Goal: Task Accomplishment & Management: Complete application form

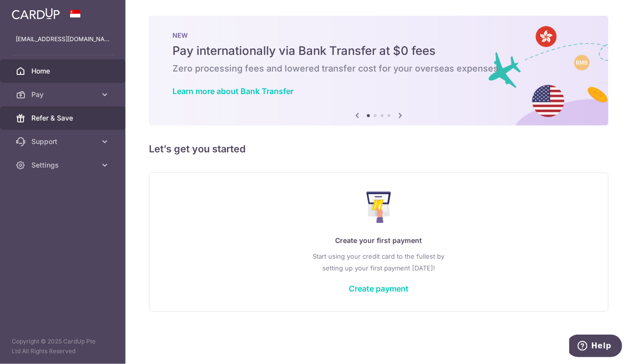
click at [46, 117] on span "Refer & Save" at bounding box center [63, 118] width 65 height 10
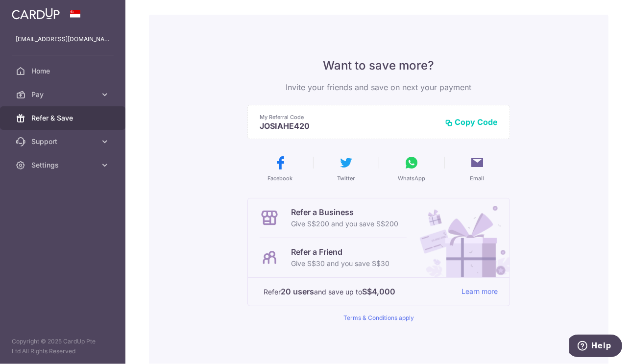
scroll to position [36, 0]
click at [97, 135] on link "Support" at bounding box center [62, 142] width 125 height 24
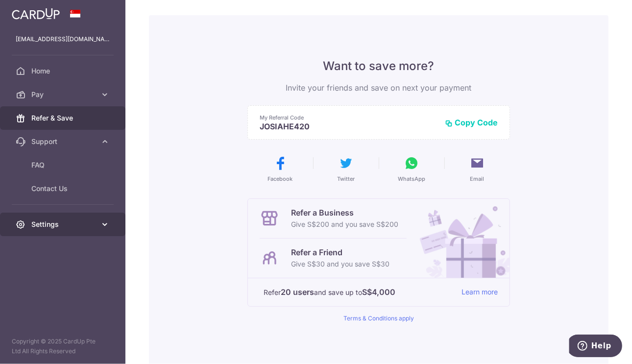
click at [96, 227] on span "Settings" at bounding box center [63, 225] width 65 height 10
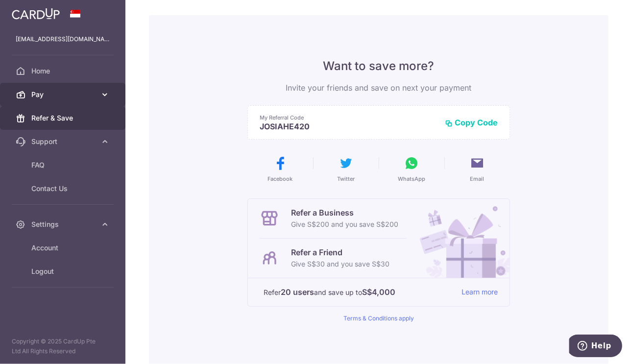
click at [50, 97] on span "Pay" at bounding box center [63, 95] width 65 height 10
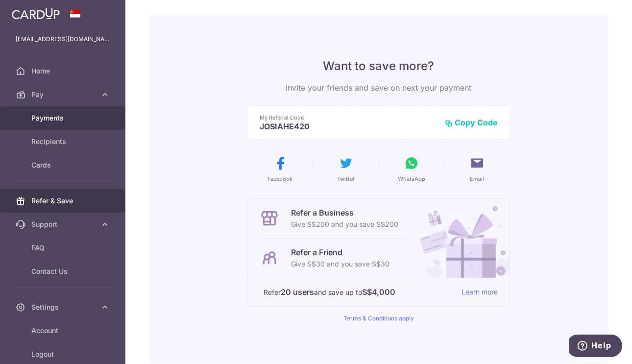
click at [48, 123] on span "Payments" at bounding box center [63, 118] width 65 height 10
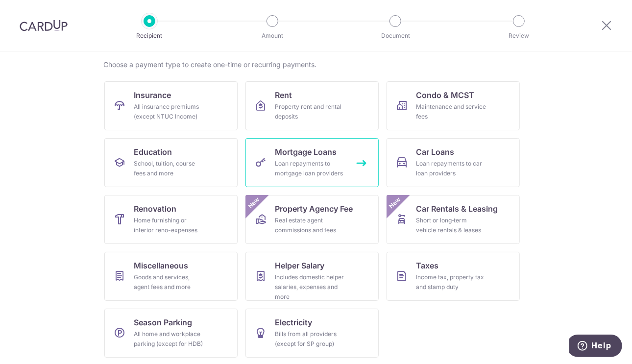
scroll to position [74, 0]
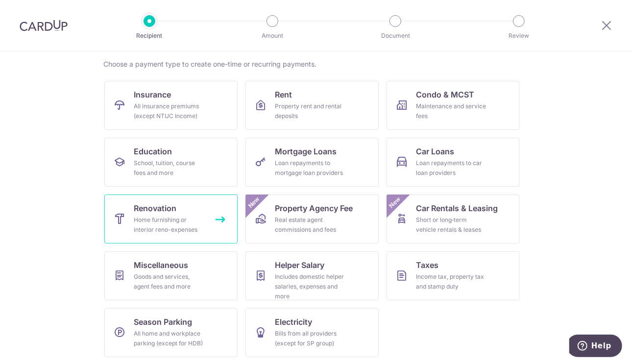
click at [210, 203] on link "Renovation Home furnishing or interior reno-expenses" at bounding box center [170, 219] width 133 height 49
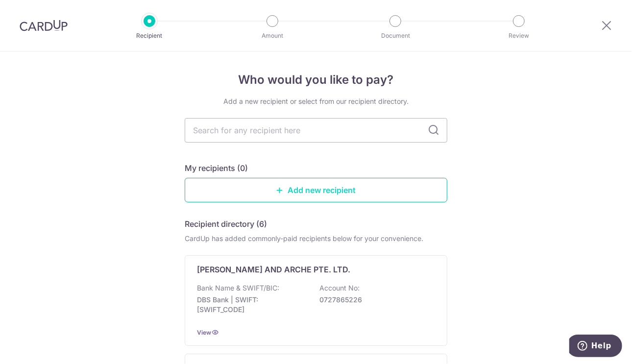
click at [254, 188] on link "Add new recipient" at bounding box center [316, 190] width 263 height 25
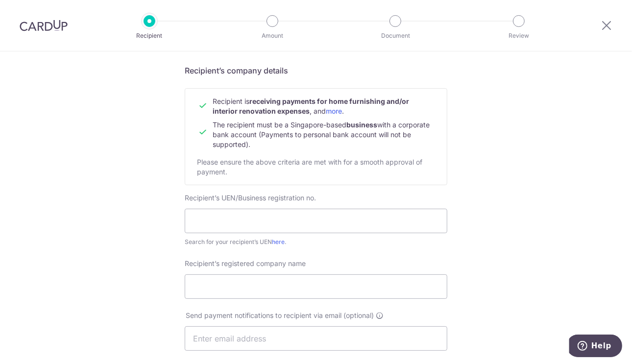
scroll to position [71, 0]
drag, startPoint x: 261, startPoint y: 131, endPoint x: 261, endPoint y: 147, distance: 15.7
click at [261, 147] on td "The recipient must be a Singapore-based business with a corporate bank account …" at bounding box center [324, 131] width 222 height 33
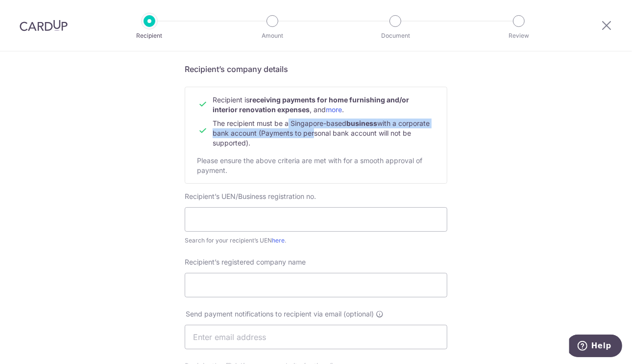
drag, startPoint x: 284, startPoint y: 121, endPoint x: 308, endPoint y: 132, distance: 26.7
click at [308, 132] on span "The recipient must be a Singapore-based business with a corporate bank account …" at bounding box center [321, 133] width 217 height 28
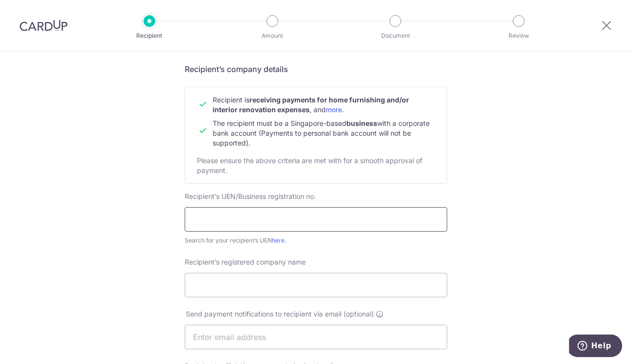
click at [246, 217] on input "text" at bounding box center [316, 219] width 263 height 25
type input "202507810K"
click at [230, 289] on input "Recipient’s registered company name" at bounding box center [316, 285] width 263 height 25
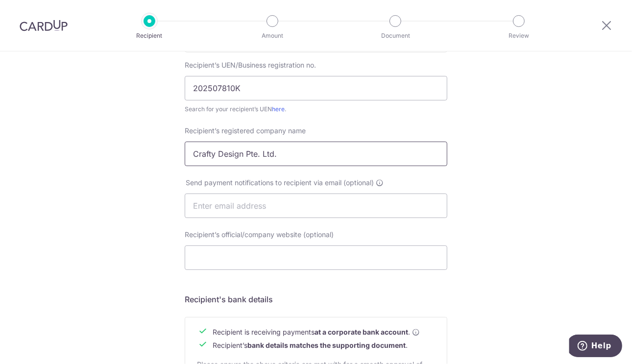
scroll to position [204, 0]
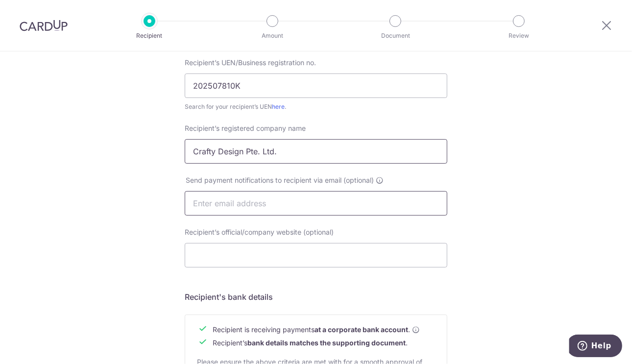
type input "Crafty Design Pte. Ltd."
click at [332, 197] on input "text" at bounding box center [316, 203] width 263 height 25
type input "cardup@juzdevit.com"
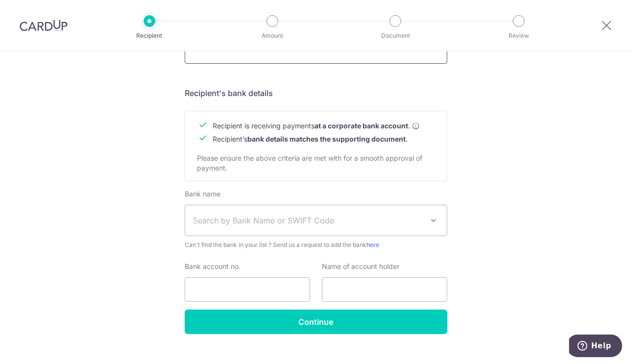
scroll to position [409, 0]
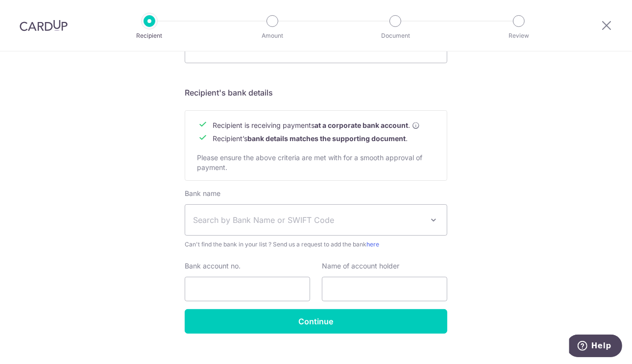
click at [317, 225] on span "Search by Bank Name or SWIFT Code" at bounding box center [308, 220] width 230 height 12
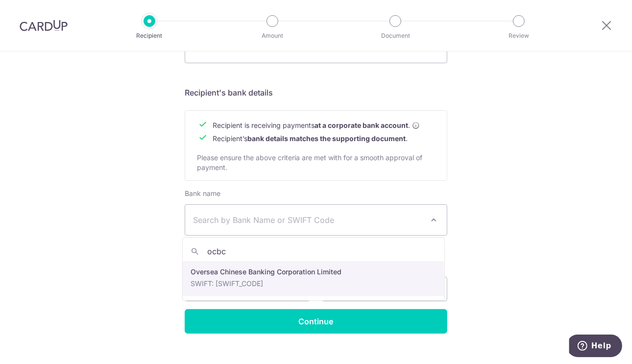
type input "ocbc"
select select "12"
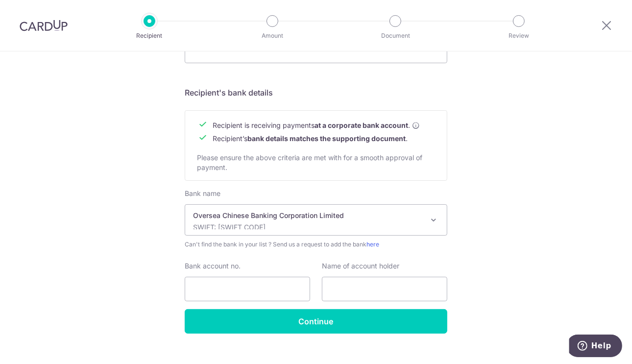
scroll to position [423, 0]
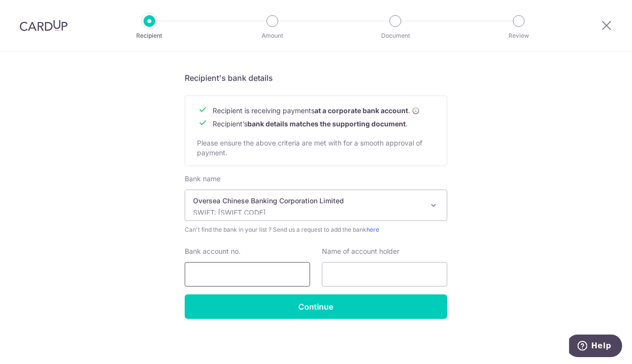
click at [283, 273] on input "Bank account no." at bounding box center [247, 274] width 125 height 25
type input "604364877001"
click at [351, 276] on input "text" at bounding box center [384, 274] width 125 height 25
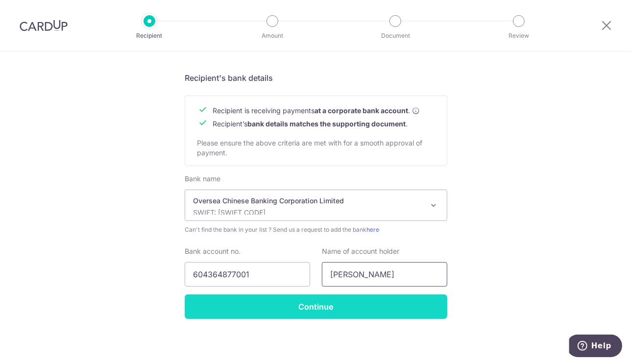
type input "Soh Yi Han"
click at [316, 307] on input "Continue" at bounding box center [316, 307] width 263 height 25
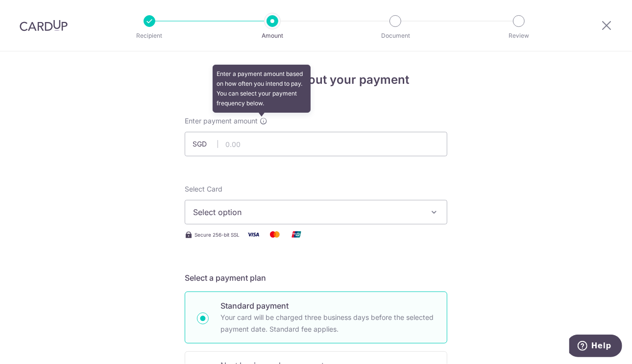
click at [194, 222] on button "Select option" at bounding box center [316, 212] width 263 height 25
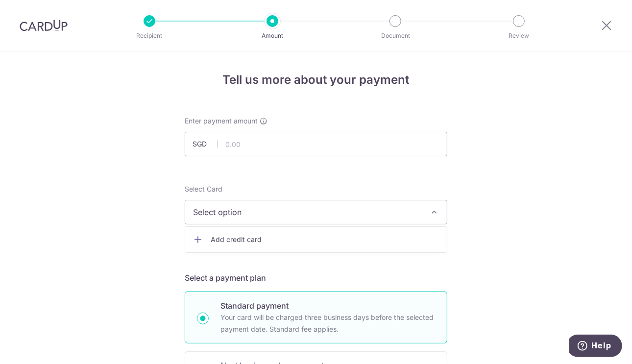
click at [195, 237] on icon at bounding box center [198, 240] width 10 height 10
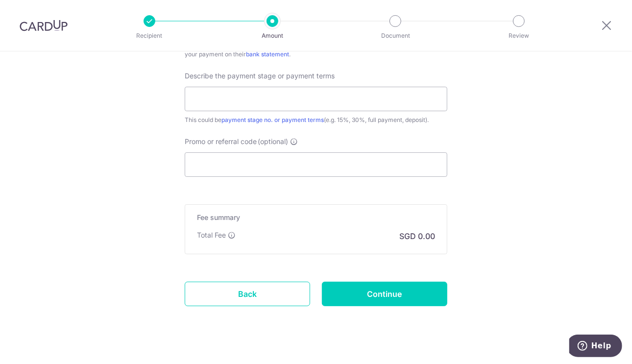
scroll to position [883, 0]
